Goal: Contribute content: Contribute content

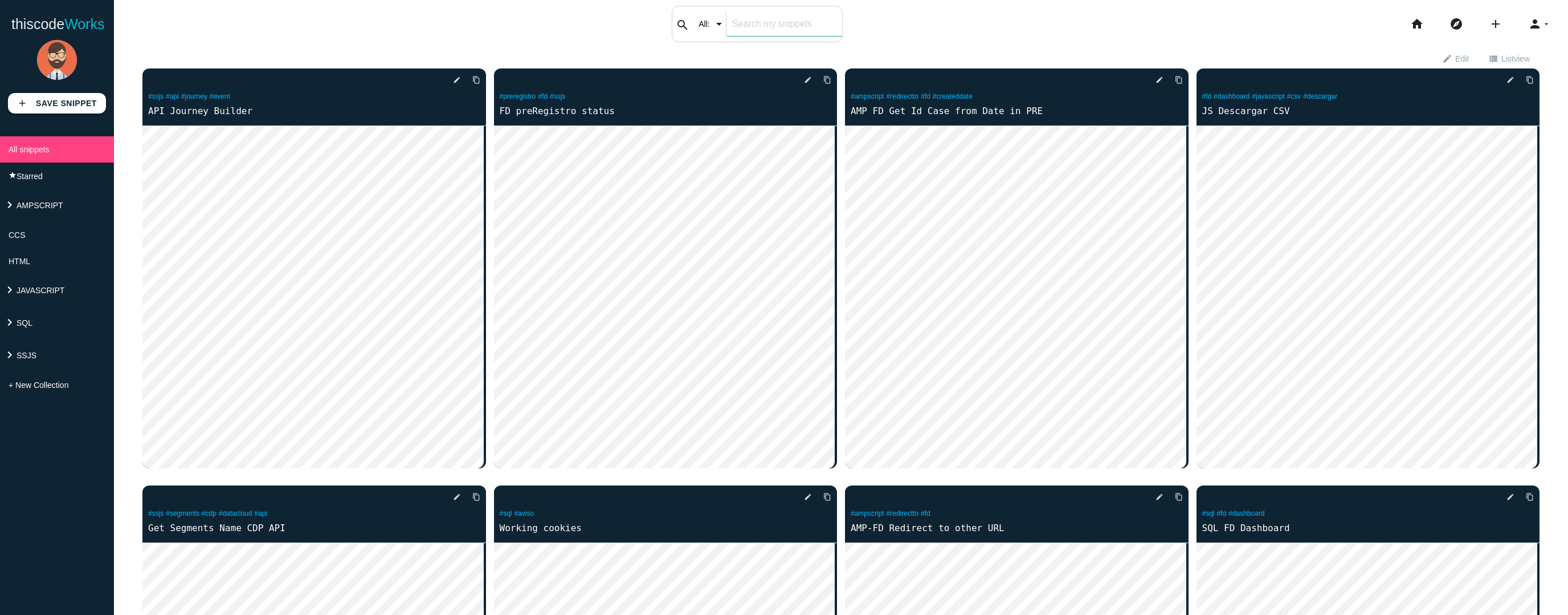
click at [702, 31] on div "search All: All: Code: Title: Tag: All: Code: Title: Tag:" at bounding box center [757, 24] width 171 height 37
type input "segment"
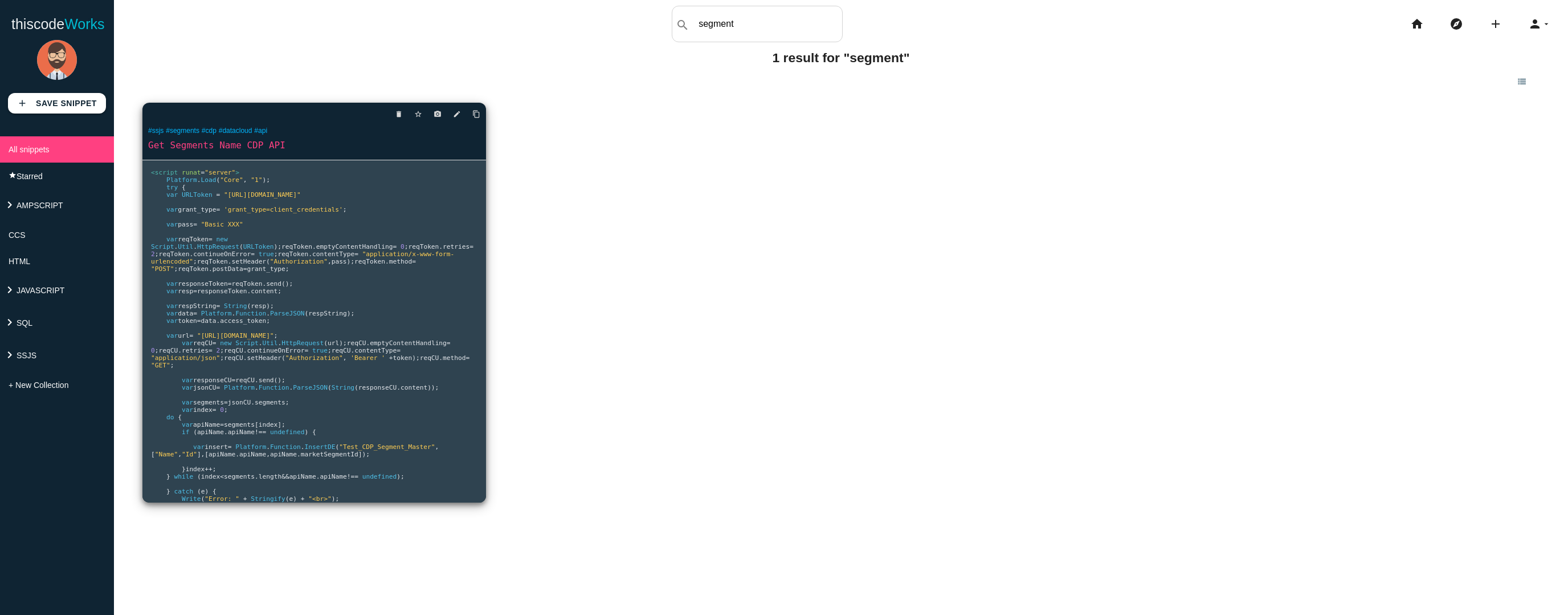
click at [366, 316] on pre "<script runat = "server" > Platform . Load ( "Core" , "1" ); try { var URLToken…" at bounding box center [314, 330] width 344 height 342
click at [322, 113] on div "delete star_border photo_camera edit content_copy" at bounding box center [314, 114] width 344 height 23
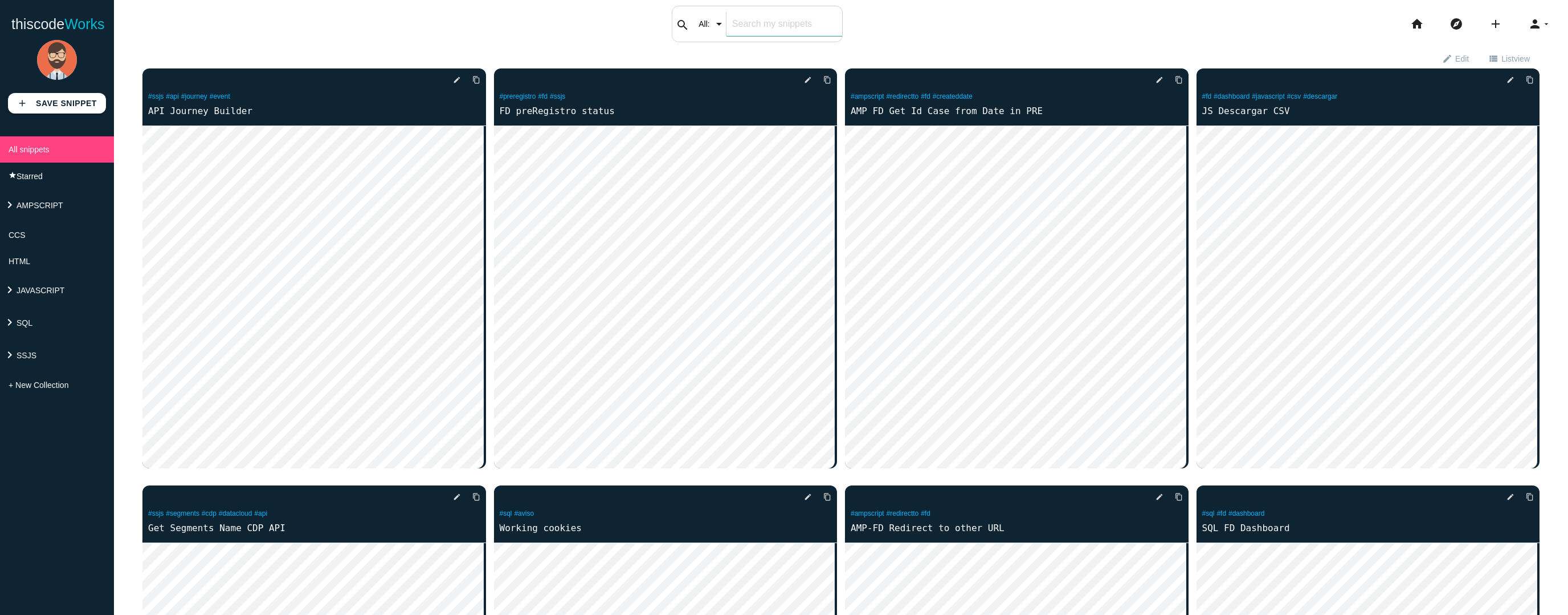
click at [730, 28] on div "search All: All: Code: Title: Tag: All: Code: Title: Tag:" at bounding box center [757, 24] width 171 height 37
type input "segment"
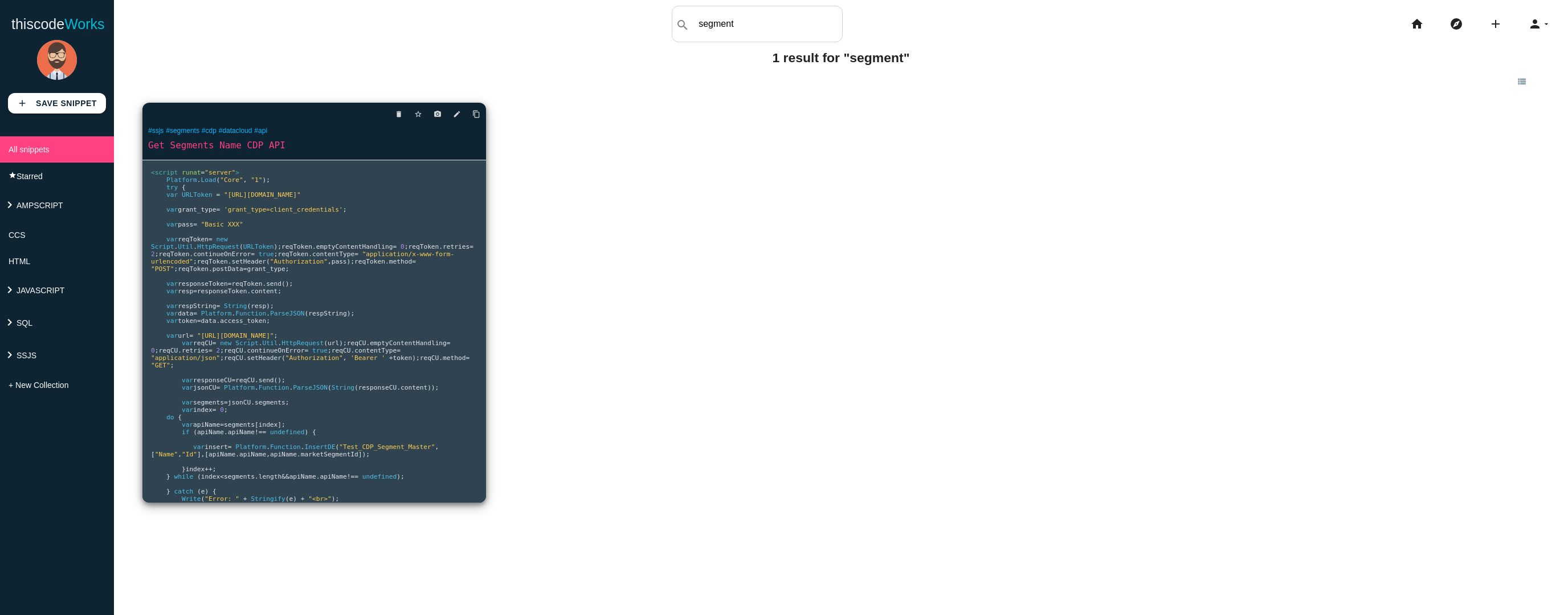
click at [313, 285] on pre "<script runat = "server" > Platform . Load ( "Core" , "1" ); try { var URLToken…" at bounding box center [314, 330] width 344 height 342
click at [450, 114] on link "edit" at bounding box center [453, 113] width 17 height 20
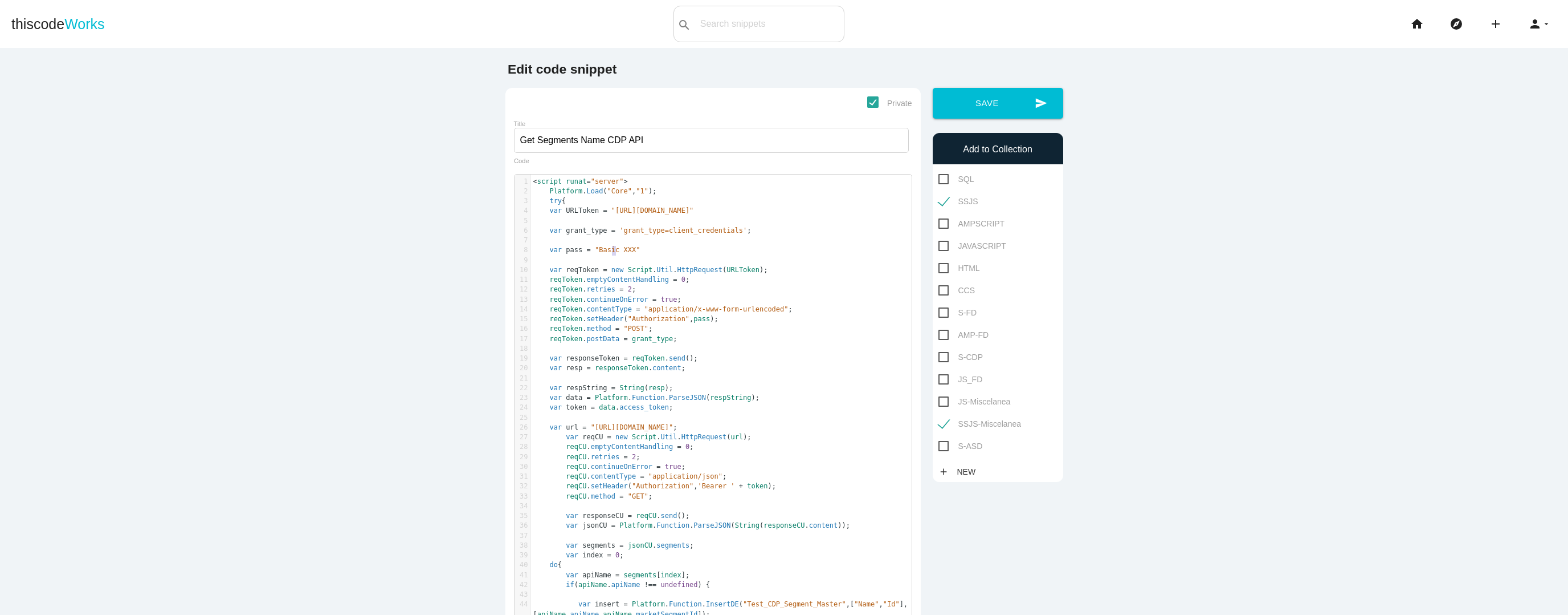
scroll to position [3, 0]
type textarea "XXX"
drag, startPoint x: 609, startPoint y: 253, endPoint x: 621, endPoint y: 254, distance: 12.0
click at [621, 254] on span ""Basic XXX"" at bounding box center [618, 250] width 45 height 8
click at [648, 250] on pre "var pass = "Basic XXX"" at bounding box center [725, 250] width 390 height 10
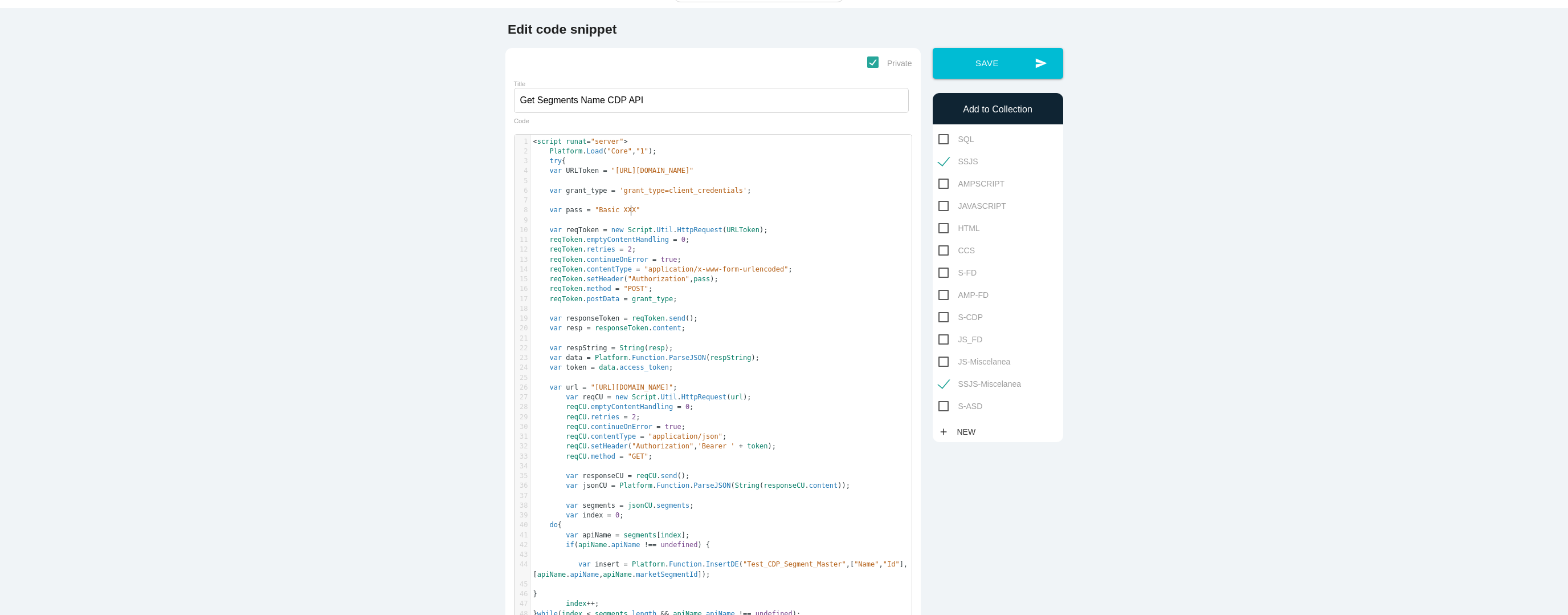
scroll to position [0, 0]
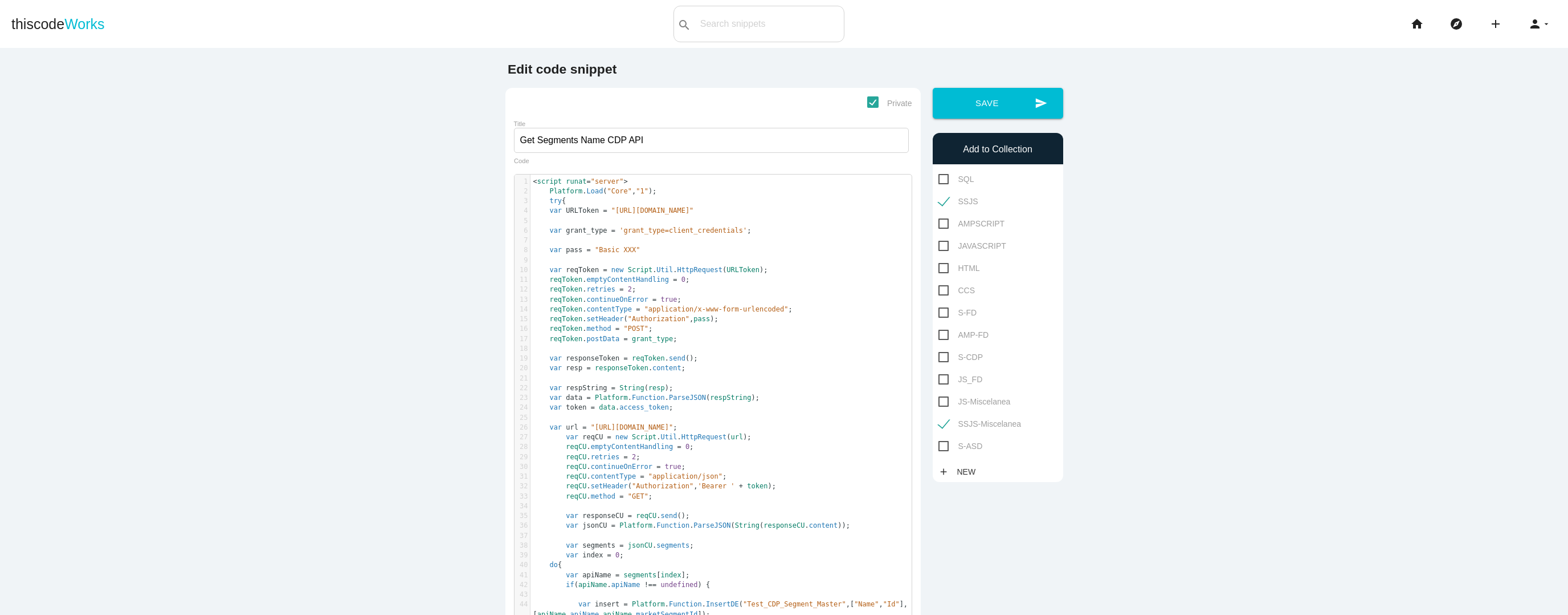
click at [774, 237] on pre at bounding box center [725, 240] width 390 height 10
click at [674, 431] on span ""[URL][DOMAIN_NAME]"" at bounding box center [632, 427] width 82 height 8
type textarea "https://endesab2c.my.salesforce.com/services/oauth2/token""
drag, startPoint x: 604, startPoint y: 213, endPoint x: 814, endPoint y: 226, distance: 210.4
click at [818, 217] on div "1 < script runat = "server" > 2 Platform . Load ( "Core" , "1" ); 3 try { 4 var…" at bounding box center [725, 452] width 390 height 551
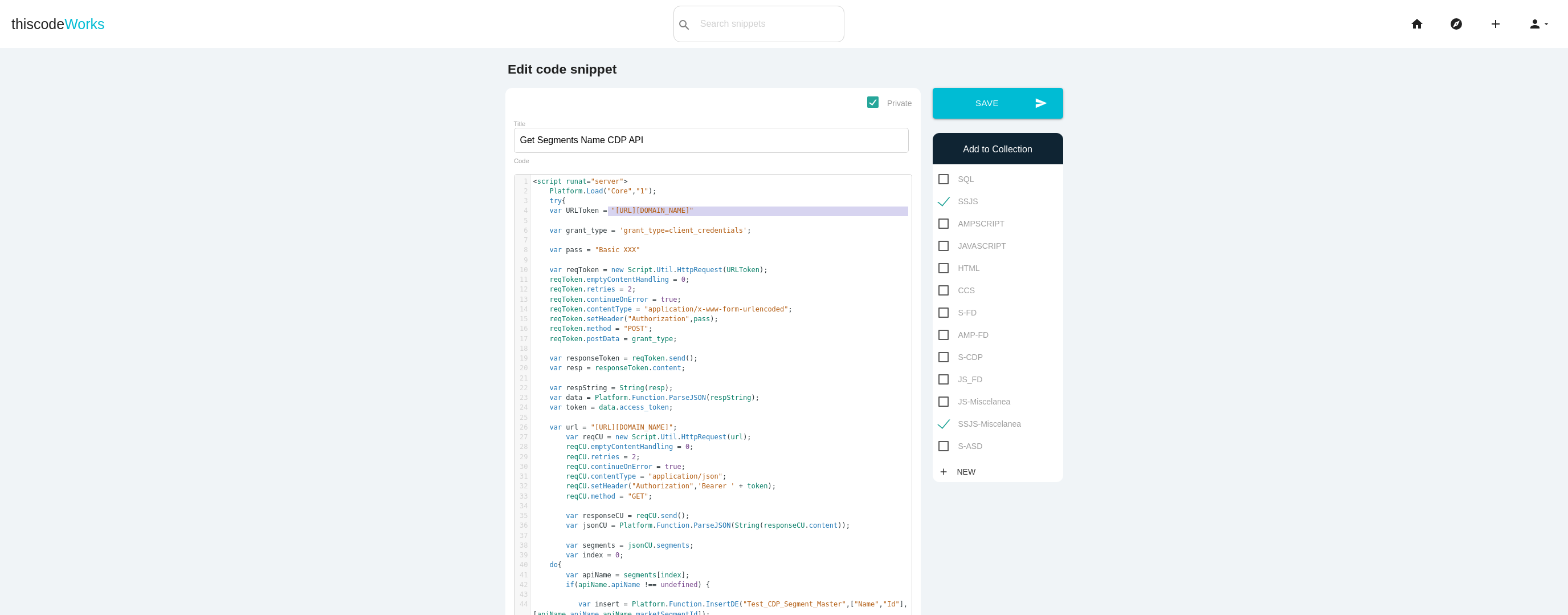
click at [688, 238] on pre at bounding box center [725, 240] width 390 height 10
type textarea "asic"
drag, startPoint x: 591, startPoint y: 252, endPoint x: 609, endPoint y: 253, distance: 18.0
click at [609, 253] on span ""Basic XXX"" at bounding box center [618, 250] width 45 height 8
click at [620, 252] on span ""Basic XXX"" at bounding box center [618, 250] width 45 height 8
